Goal: Task Accomplishment & Management: Use online tool/utility

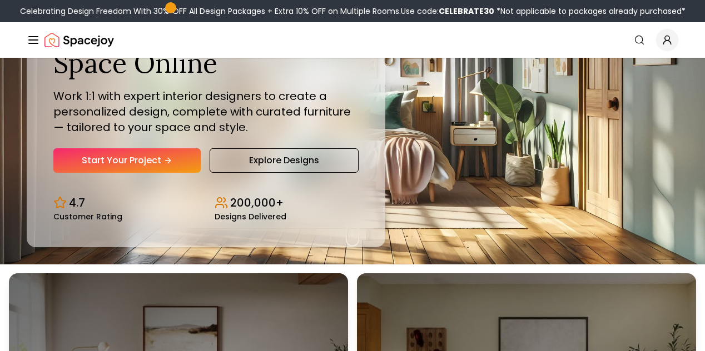
click at [235, 173] on link "Explore Designs" at bounding box center [284, 160] width 148 height 24
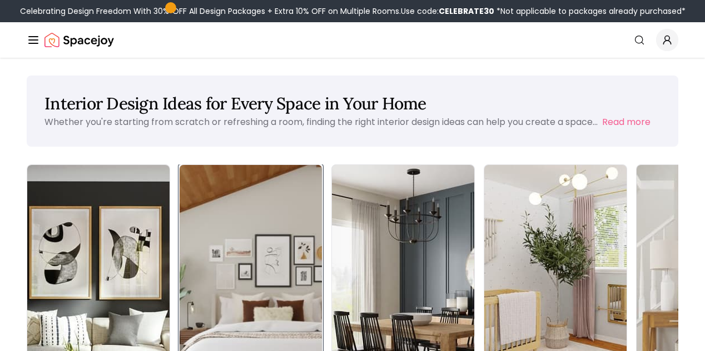
click at [185, 233] on img at bounding box center [251, 291] width 150 height 264
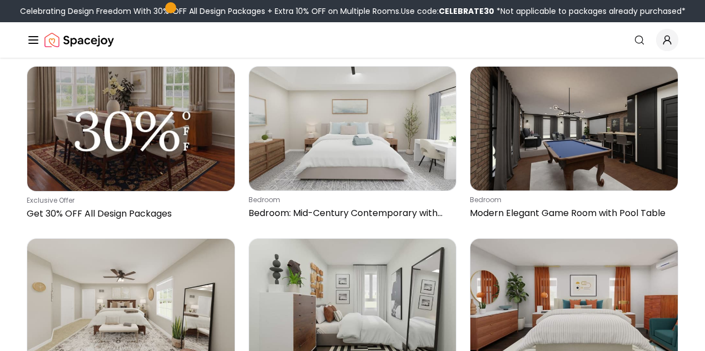
scroll to position [272, 0]
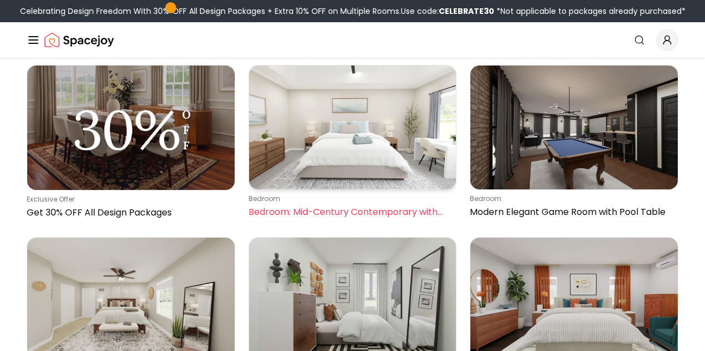
click at [331, 130] on img at bounding box center [352, 128] width 207 height 125
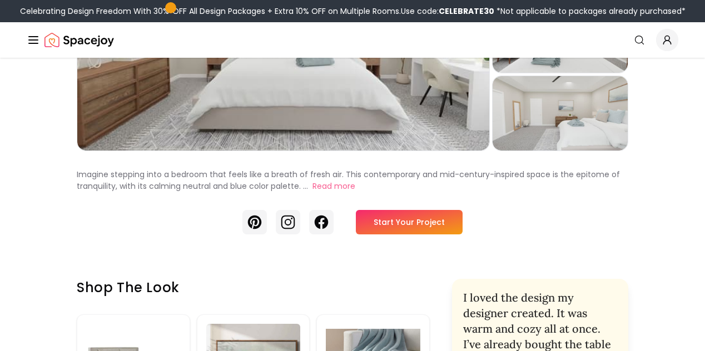
click at [390, 235] on link "Start Your Project" at bounding box center [409, 222] width 107 height 24
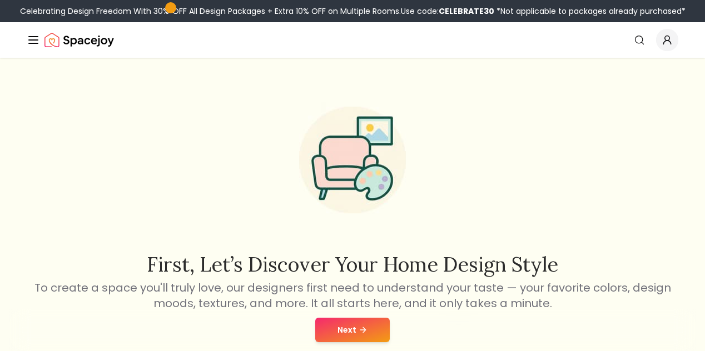
scroll to position [277, 0]
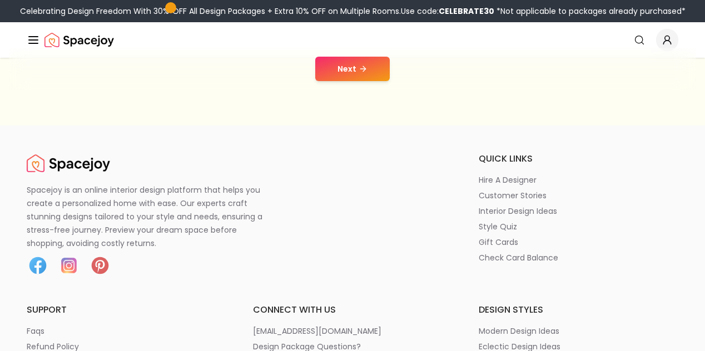
click at [361, 68] on icon at bounding box center [363, 68] width 9 height 9
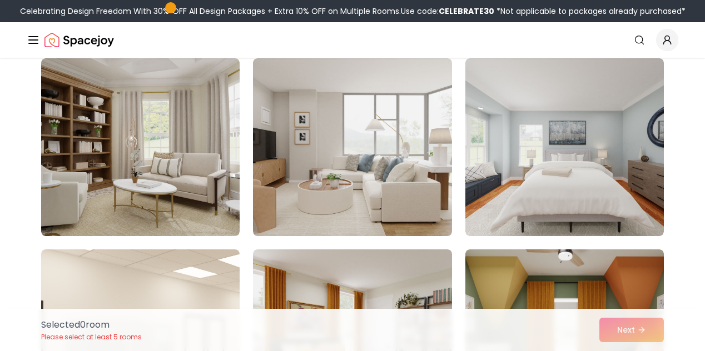
scroll to position [285, 0]
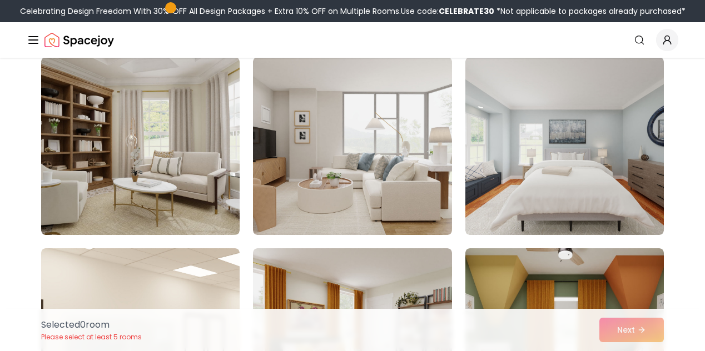
click at [367, 118] on img at bounding box center [352, 146] width 198 height 178
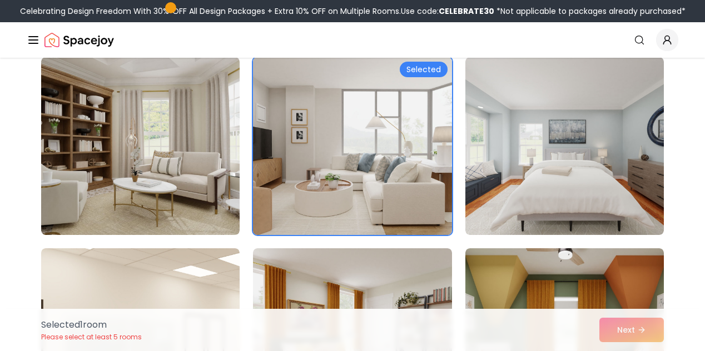
scroll to position [411, 0]
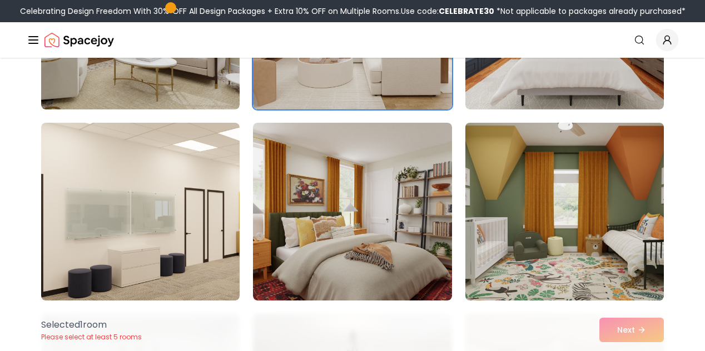
click at [606, 270] on img at bounding box center [564, 211] width 208 height 187
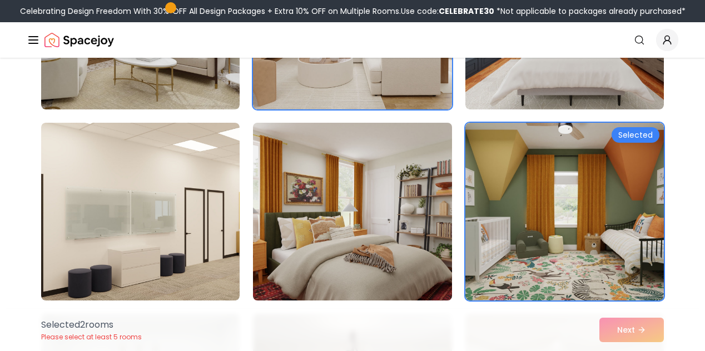
click at [443, 228] on img at bounding box center [352, 211] width 208 height 187
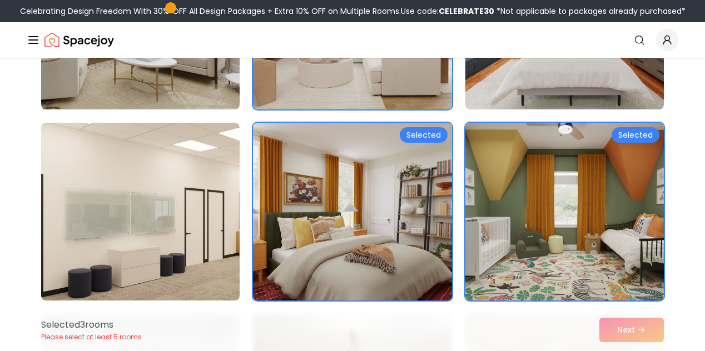
click at [446, 150] on img at bounding box center [352, 211] width 208 height 187
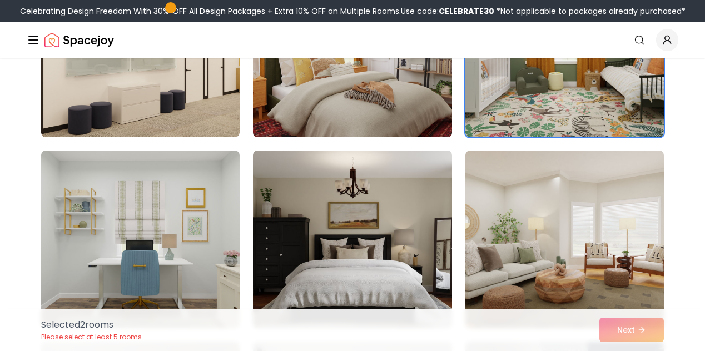
scroll to position [579, 0]
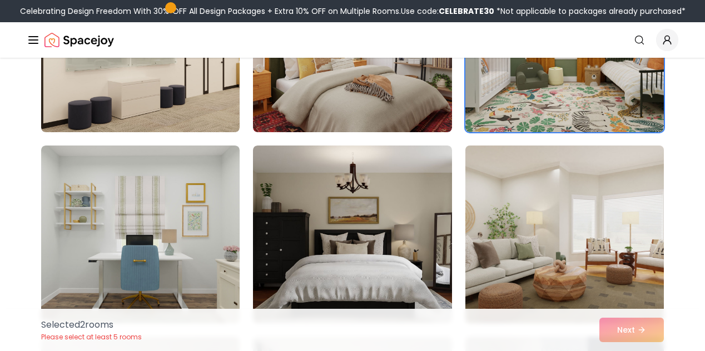
click at [481, 210] on img at bounding box center [564, 234] width 208 height 187
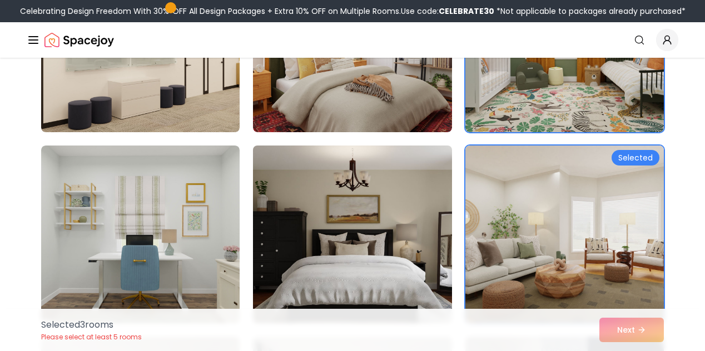
click at [390, 205] on img at bounding box center [352, 234] width 208 height 187
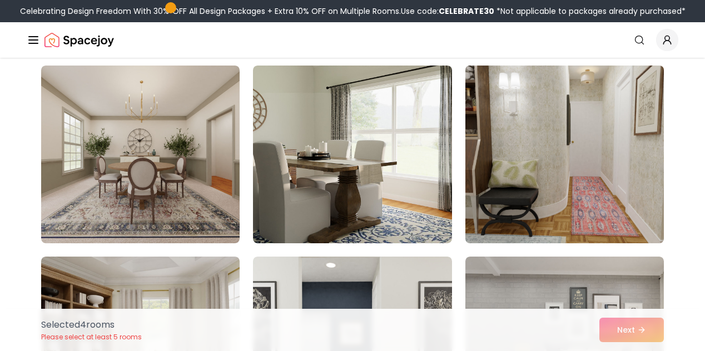
scroll to position [1323, 0]
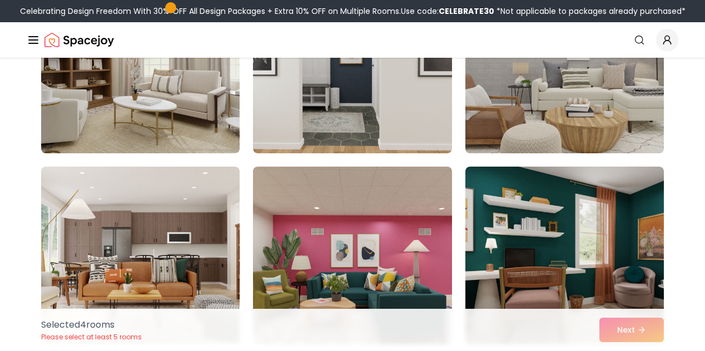
click at [515, 117] on img at bounding box center [564, 64] width 208 height 187
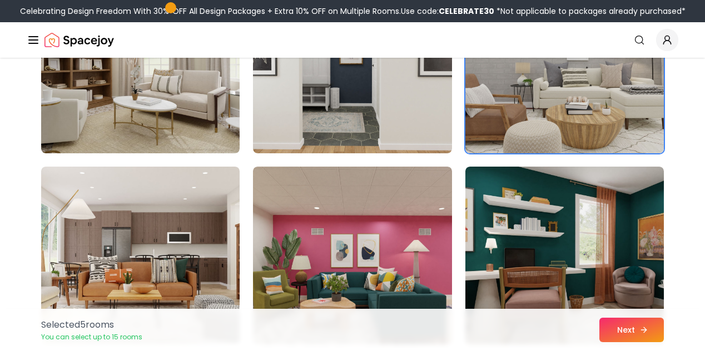
click at [644, 326] on icon at bounding box center [643, 330] width 9 height 9
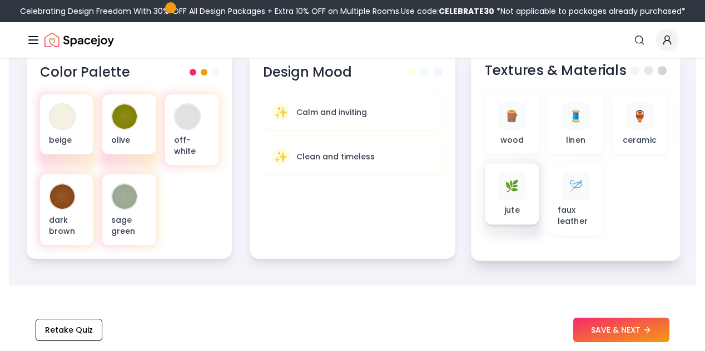
scroll to position [441, 0]
